Goal: Information Seeking & Learning: Learn about a topic

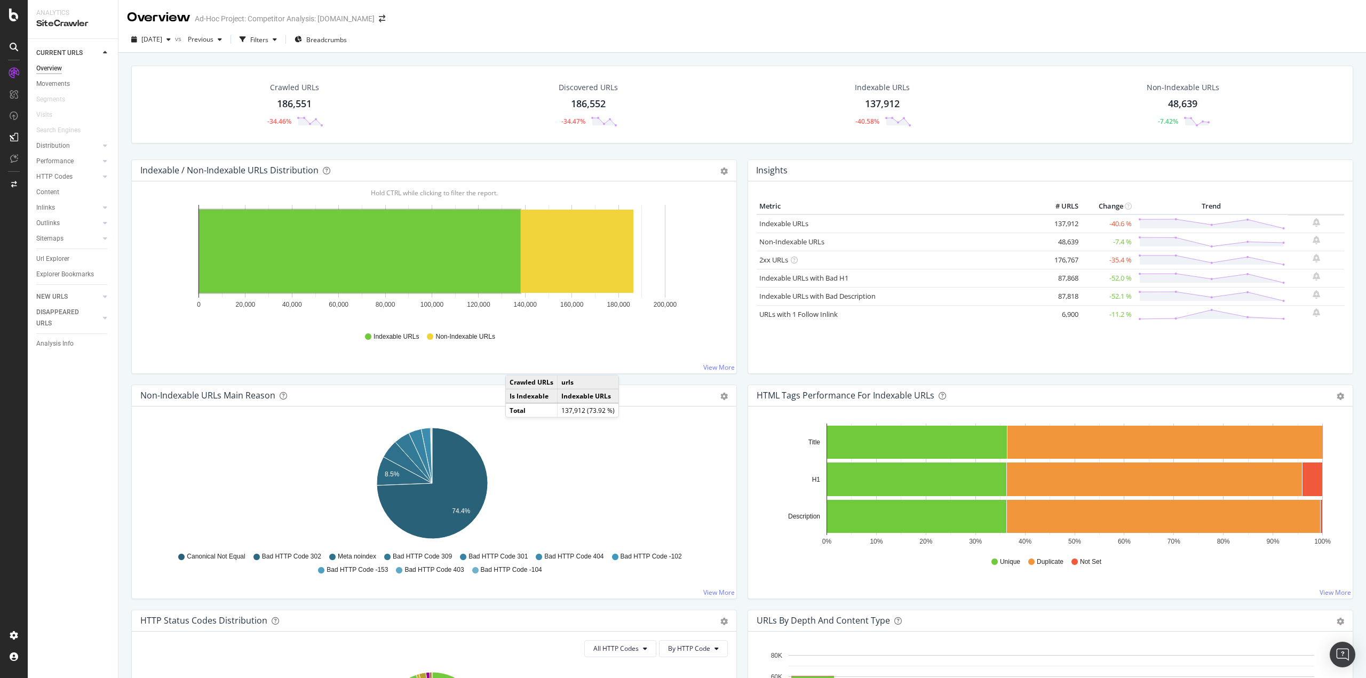
click at [64, 470] on div "CURRENT URLS Overview Movements Segments Visits Search Engines Distribution Top…" at bounding box center [73, 358] width 90 height 639
